Goal: Information Seeking & Learning: Learn about a topic

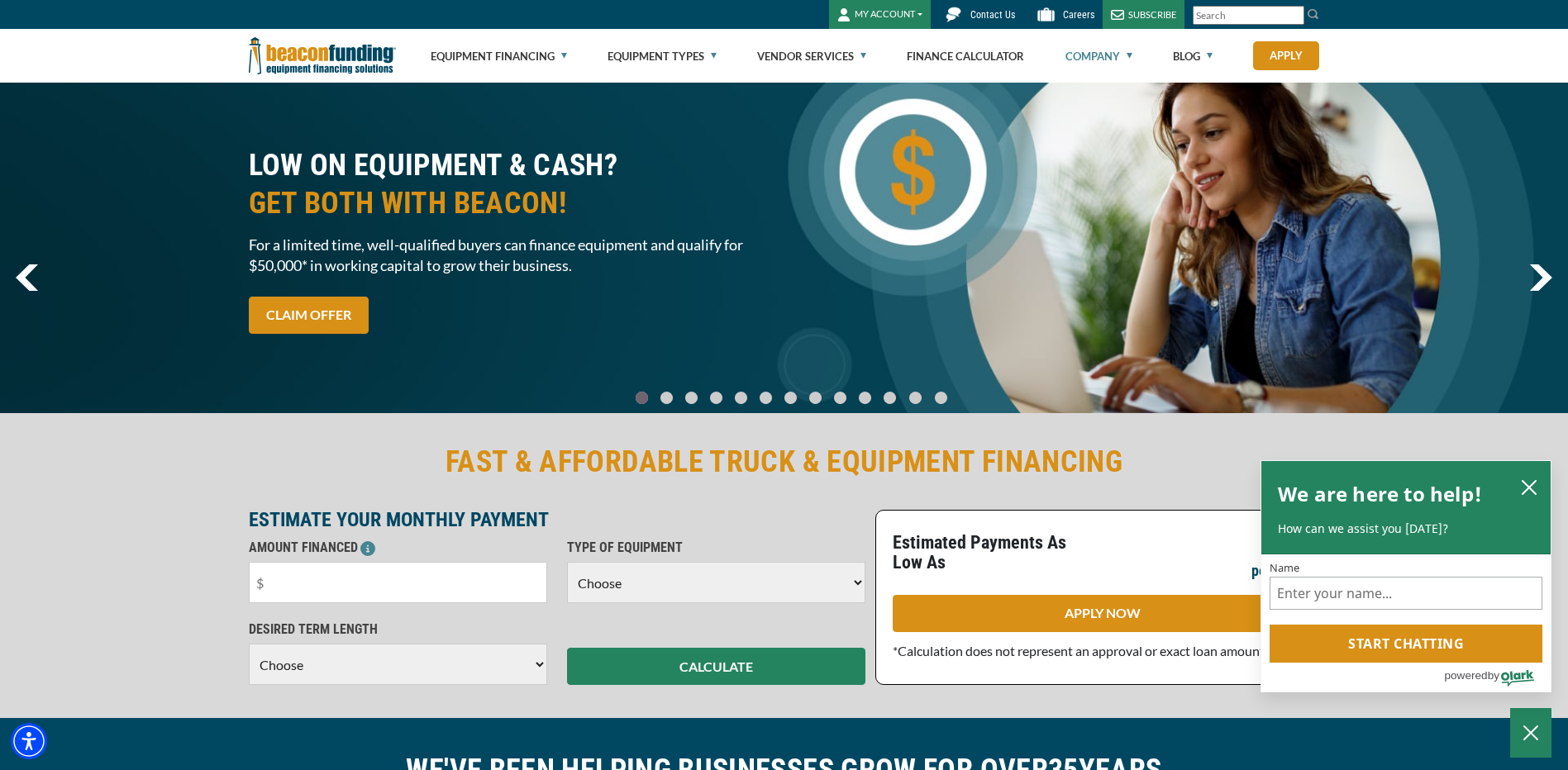
click at [1088, 52] on link "Company" at bounding box center [1099, 55] width 67 height 52
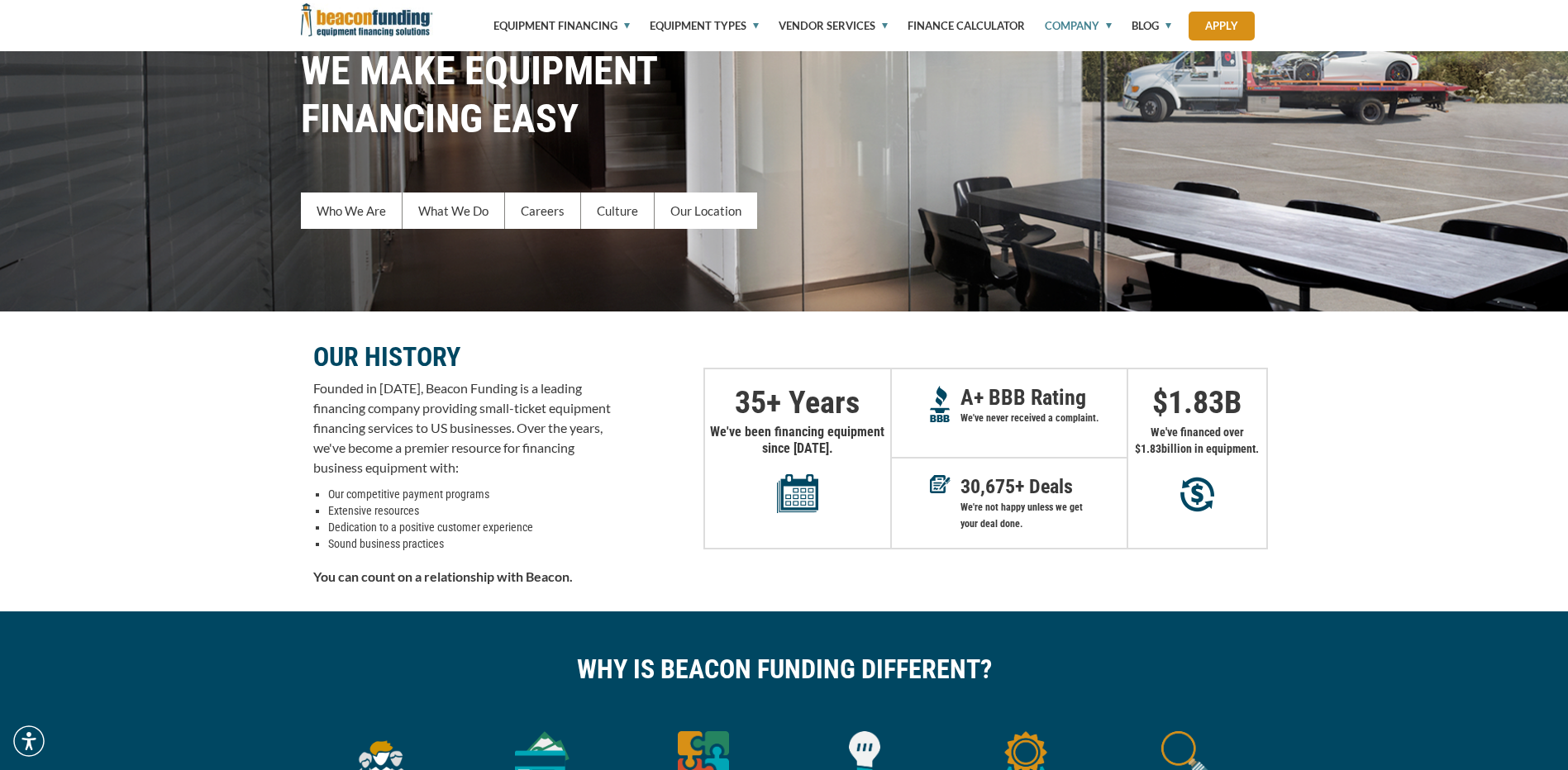
scroll to position [166, 0]
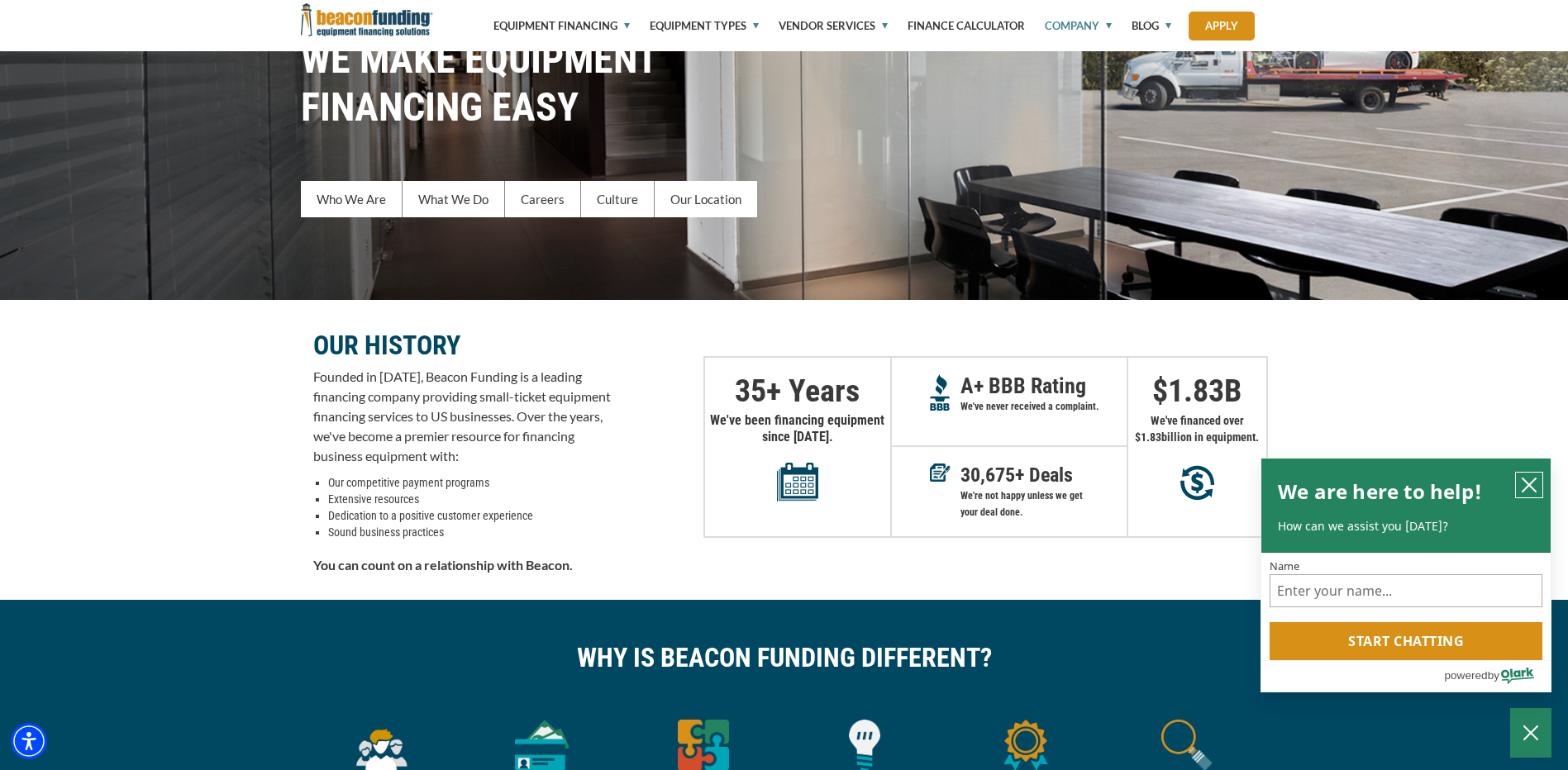
click at [1525, 485] on icon "close chatbox" at bounding box center [1529, 485] width 17 height 17
